Goal: Task Accomplishment & Management: Complete application form

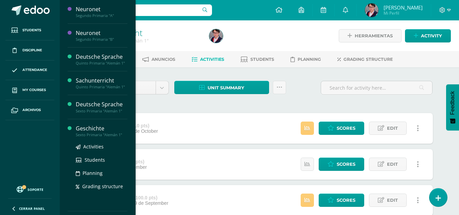
click at [112, 132] on div "Geschichte" at bounding box center [102, 129] width 52 height 8
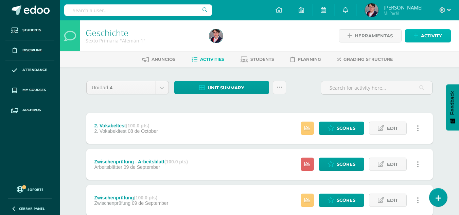
click at [416, 30] on link "Activity" at bounding box center [428, 35] width 46 height 13
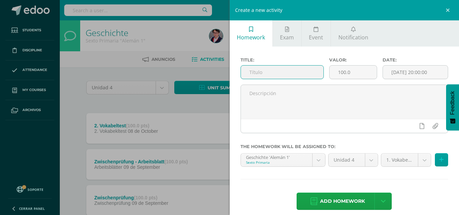
click at [293, 69] on input "text" at bounding box center [282, 72] width 83 height 13
type input "Abschlussprüfung"
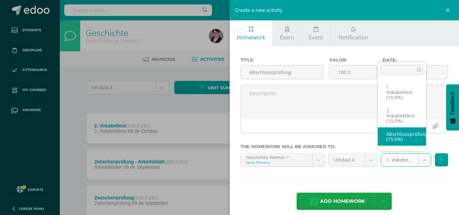
select select "233965"
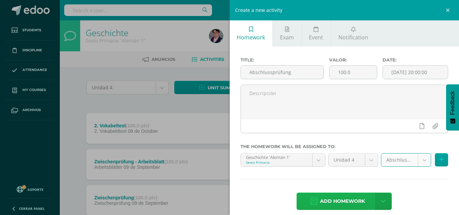
click at [325, 199] on span "Add homework" at bounding box center [342, 201] width 45 height 17
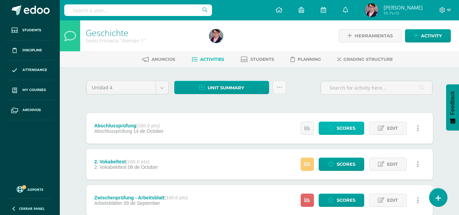
click at [345, 124] on span "Scores" at bounding box center [346, 128] width 19 height 13
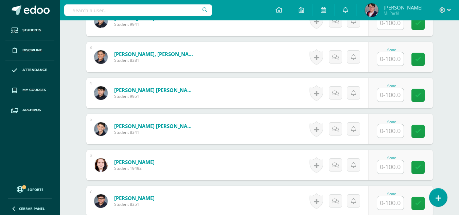
scroll to position [267, 0]
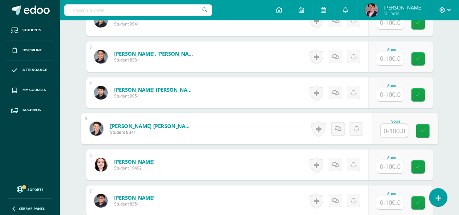
click at [386, 131] on input "text" at bounding box center [394, 131] width 27 height 14
type input "93"
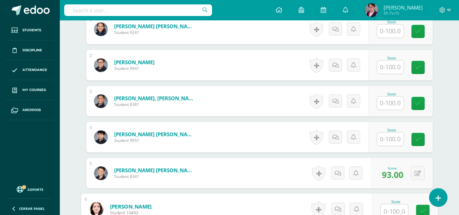
scroll to position [222, 0]
click at [393, 67] on input "text" at bounding box center [390, 67] width 27 height 13
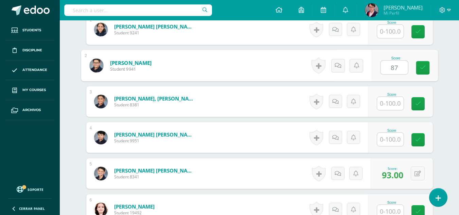
type input "87"
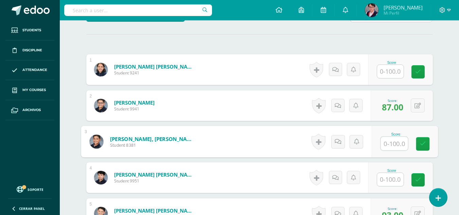
scroll to position [181, 0]
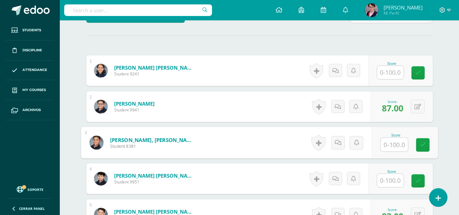
click at [391, 69] on input "text" at bounding box center [390, 72] width 27 height 13
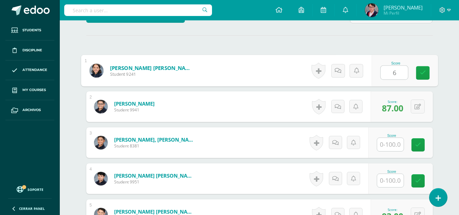
type input "67"
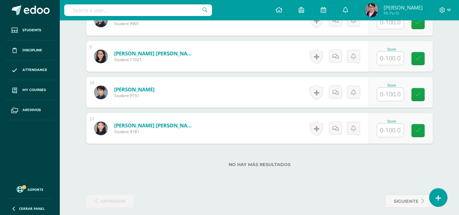
scroll to position [486, 0]
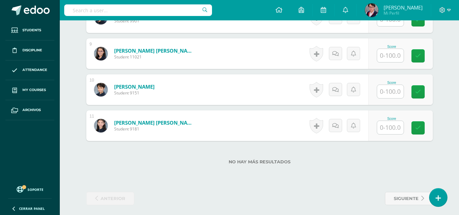
click at [391, 128] on input "text" at bounding box center [390, 127] width 27 height 13
type input "100"
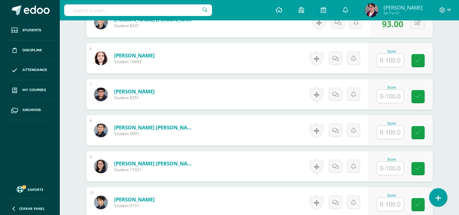
scroll to position [373, 0]
click at [391, 129] on input "text" at bounding box center [390, 131] width 27 height 13
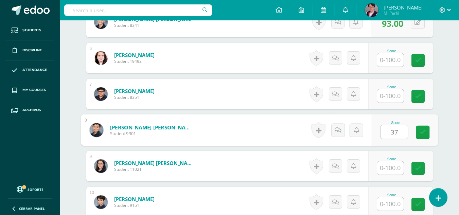
type input "37"
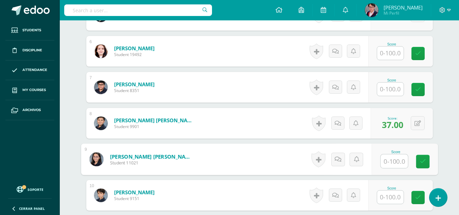
scroll to position [381, 0]
click at [390, 92] on input "text" at bounding box center [390, 88] width 27 height 13
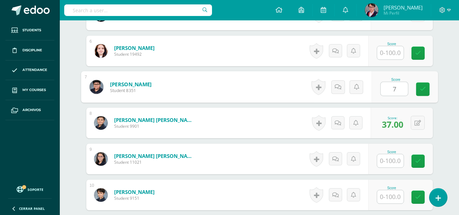
type input "73"
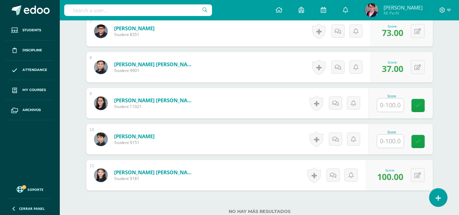
scroll to position [437, 0]
click at [383, 138] on input "text" at bounding box center [390, 140] width 27 height 13
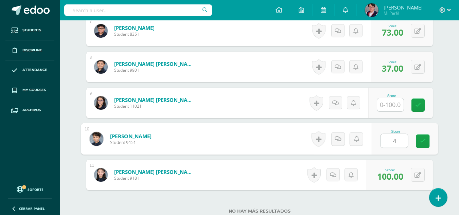
type input "47"
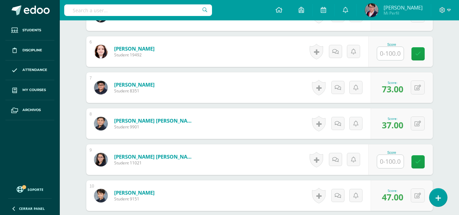
scroll to position [380, 0]
click at [383, 161] on input "text" at bounding box center [390, 161] width 27 height 13
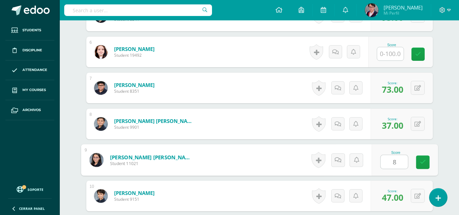
type input "80"
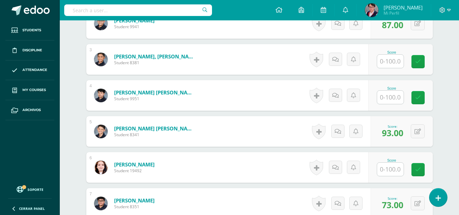
scroll to position [264, 0]
click at [389, 99] on input "text" at bounding box center [390, 97] width 27 height 13
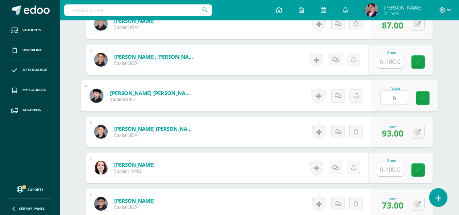
type input "67"
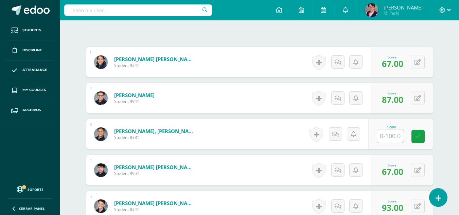
scroll to position [189, 0]
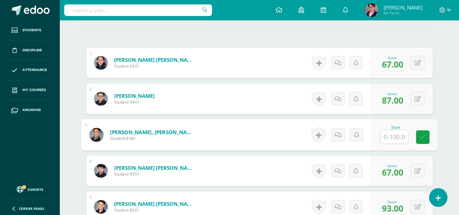
click at [388, 136] on input "text" at bounding box center [394, 137] width 27 height 14
type input "93"
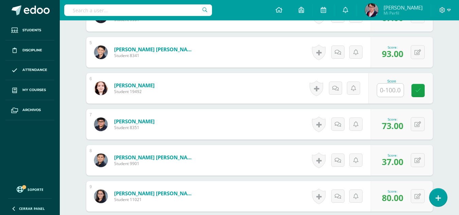
scroll to position [342, 0]
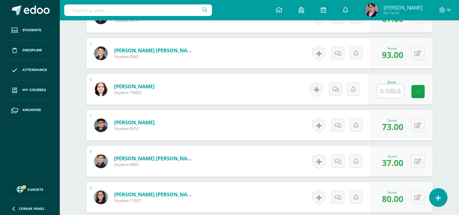
click at [387, 95] on input "text" at bounding box center [390, 91] width 27 height 13
type input "53"
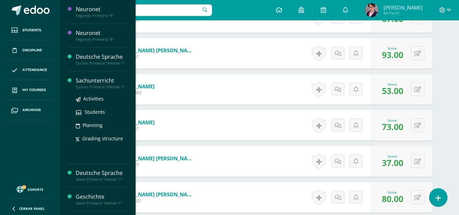
click at [90, 87] on div "Quinto Primaria "Alemán 1"" at bounding box center [102, 87] width 52 height 5
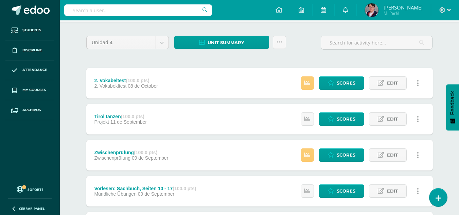
scroll to position [47, 0]
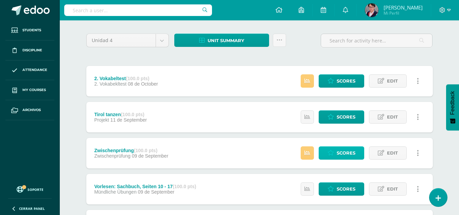
click at [339, 148] on span "Scores" at bounding box center [346, 153] width 19 height 13
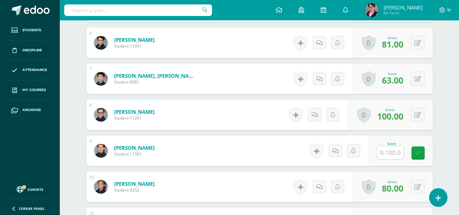
scroll to position [389, 0]
click at [382, 154] on input "text" at bounding box center [390, 152] width 27 height 13
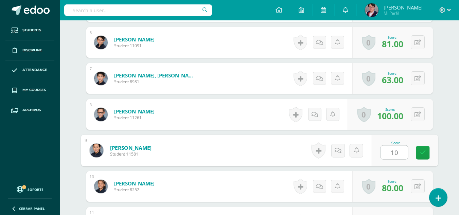
type input "100"
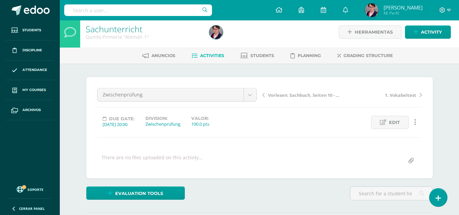
scroll to position [0, 0]
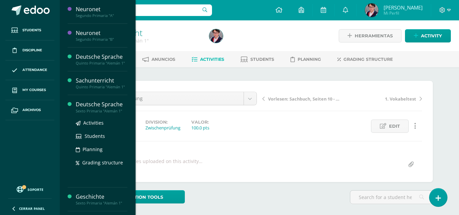
click at [108, 106] on div "Deutsche Sprache" at bounding box center [102, 105] width 52 height 8
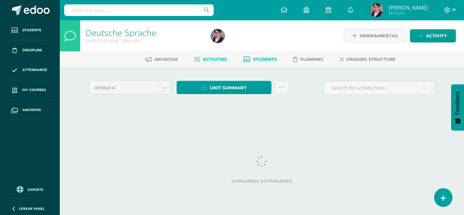
click at [262, 57] on span "Students" at bounding box center [265, 59] width 24 height 5
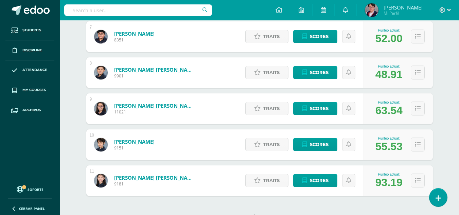
scroll to position [369, 0]
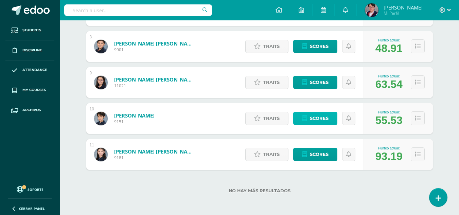
click at [323, 119] on span "Scores" at bounding box center [319, 118] width 19 height 13
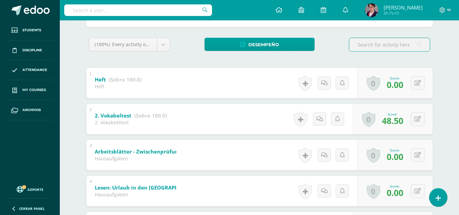
scroll to position [101, 0]
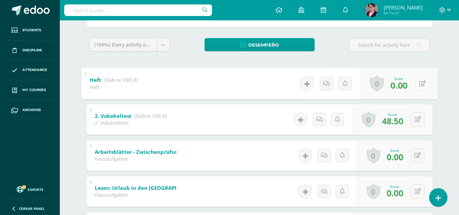
click at [415, 82] on div "0 Badges Badges obtained Aún no hay logros agregados Score: 0.00" at bounding box center [399, 84] width 78 height 32
click at [423, 85] on icon at bounding box center [422, 84] width 7 height 6
type input "30"
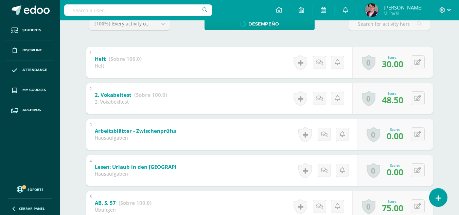
scroll to position [129, 0]
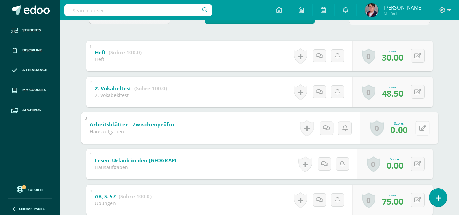
click at [418, 122] on button at bounding box center [422, 128] width 14 height 14
type input "30"
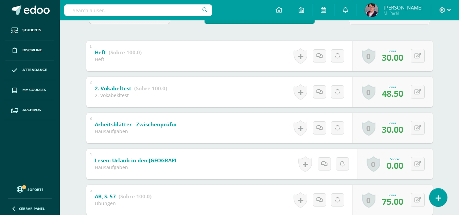
scroll to position [0, 0]
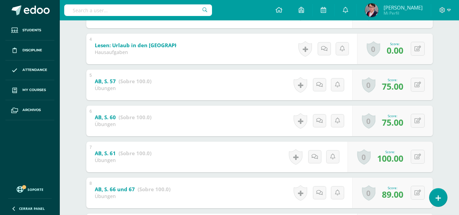
scroll to position [244, 0]
click at [412, 87] on div "0 Badges Badges obtained Aún no hay logros agregados Score: 75.00" at bounding box center [396, 85] width 83 height 32
click at [421, 89] on button at bounding box center [422, 85] width 14 height 14
type input "80"
click at [417, 119] on button at bounding box center [418, 121] width 14 height 14
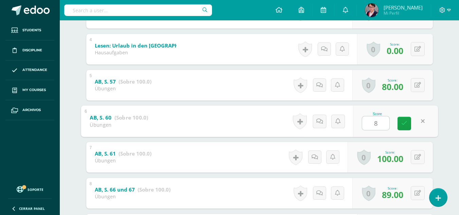
type input "80"
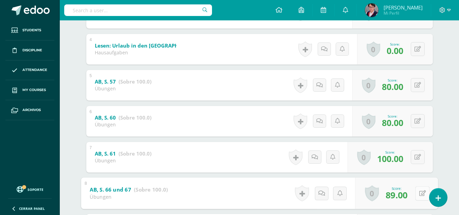
click at [415, 193] on button at bounding box center [422, 193] width 14 height 14
type input "90"
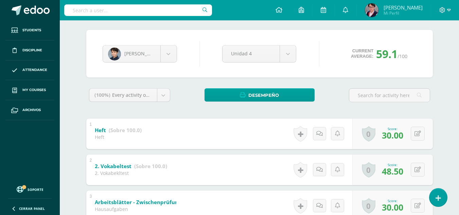
scroll to position [0, 0]
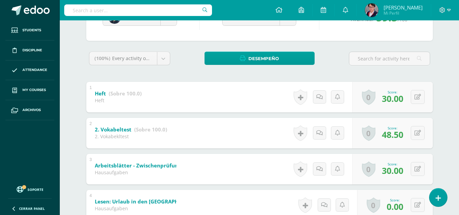
scroll to position [87, 0]
click at [416, 135] on button at bounding box center [418, 133] width 14 height 14
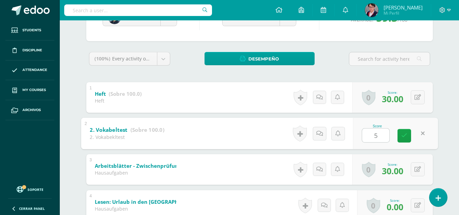
type input "59"
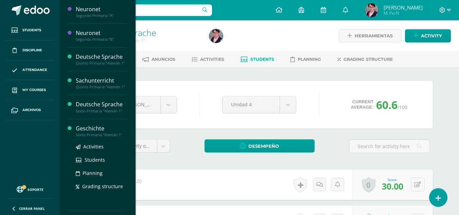
click at [101, 134] on div "Sexto Primaria "Alemán 1"" at bounding box center [102, 135] width 52 height 5
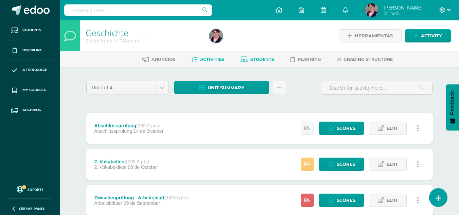
click at [261, 60] on span "Students" at bounding box center [262, 59] width 24 height 5
